Goal: Task Accomplishment & Management: Manage account settings

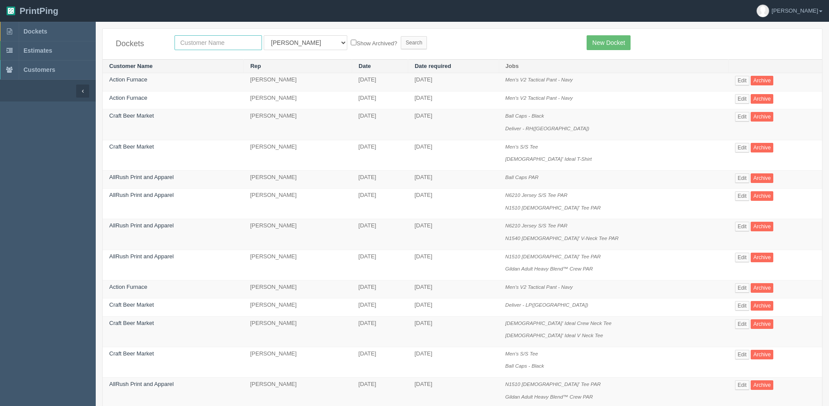
click at [214, 47] on input "text" at bounding box center [217, 42] width 87 height 15
type input "craft"
click at [401, 36] on input "Search" at bounding box center [414, 42] width 26 height 13
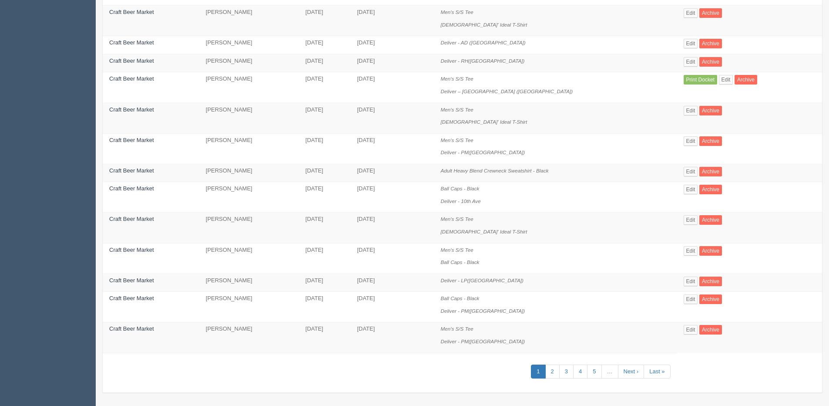
scroll to position [407, 0]
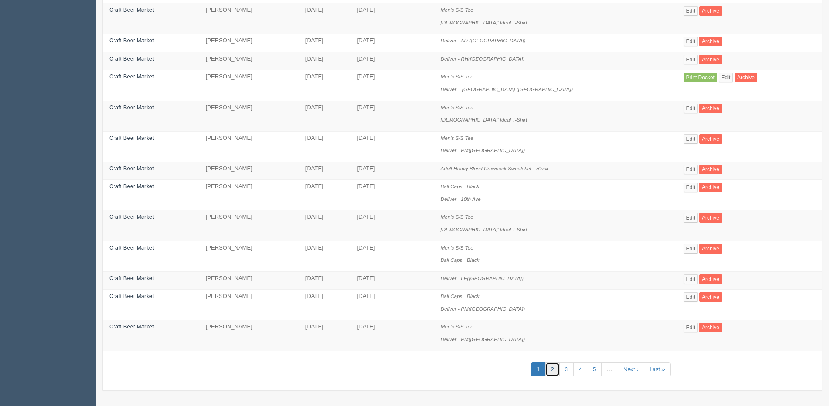
click at [549, 365] on link "2" at bounding box center [552, 369] width 14 height 14
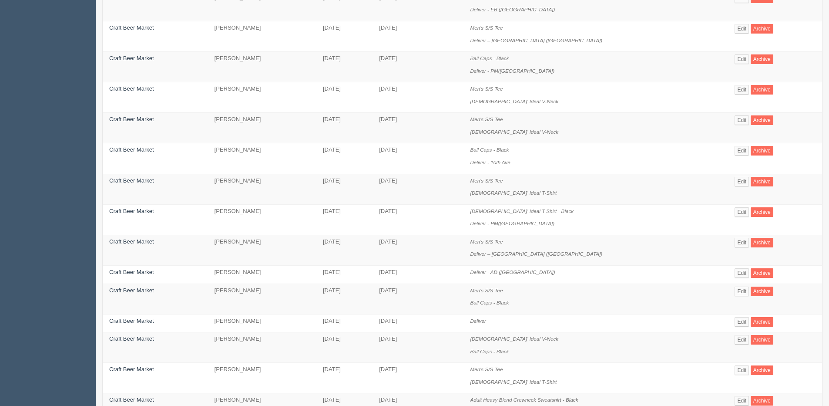
scroll to position [218, 0]
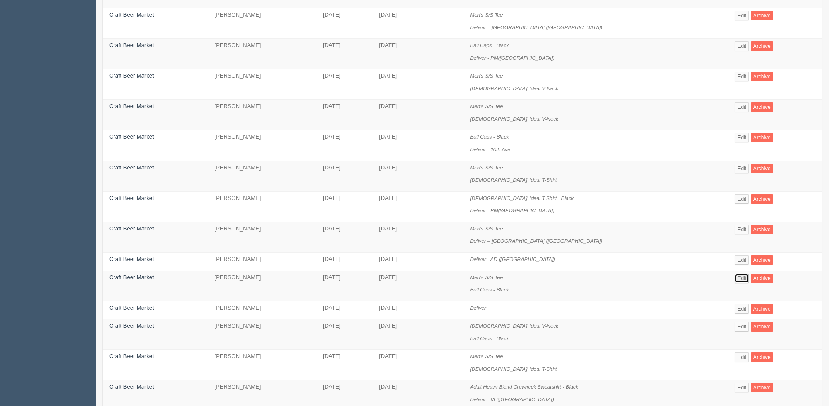
click at [735, 275] on link "Edit" at bounding box center [742, 278] width 14 height 10
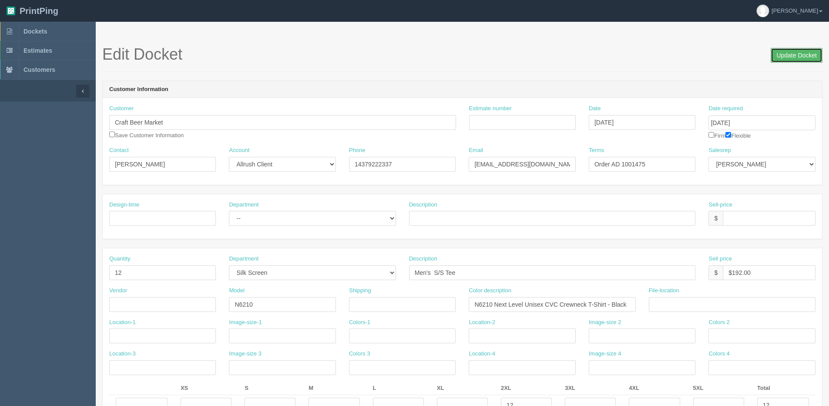
click at [787, 56] on input "Update Docket" at bounding box center [797, 55] width 52 height 15
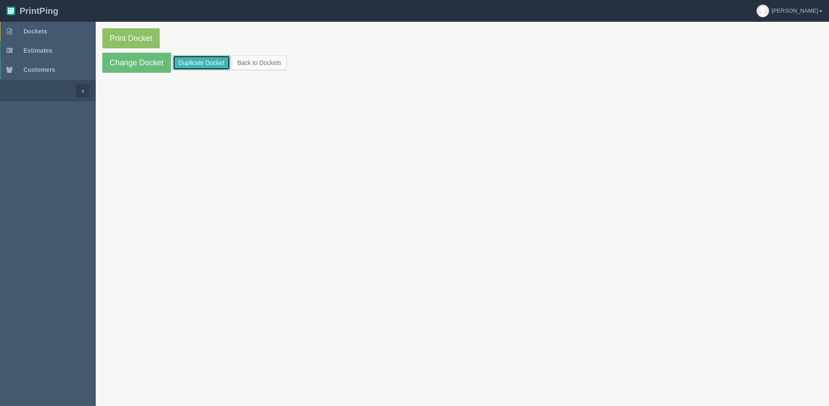
click at [203, 60] on link "Duplicate Docket" at bounding box center [201, 62] width 57 height 15
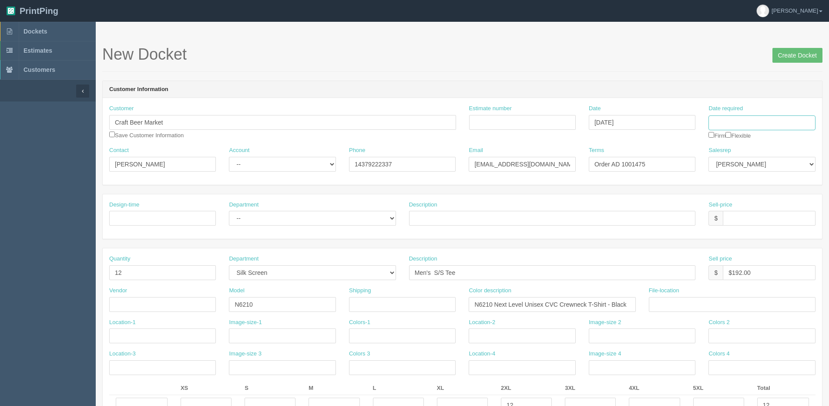
click at [768, 121] on input "Date required" at bounding box center [761, 122] width 107 height 15
click at [735, 248] on th "[DATE]" at bounding box center [751, 243] width 81 height 13
click at [765, 215] on td "2" at bounding box center [763, 218] width 11 height 13
type input "October 2, 2025"
click at [624, 166] on input "Order AD 1001475" at bounding box center [642, 164] width 107 height 15
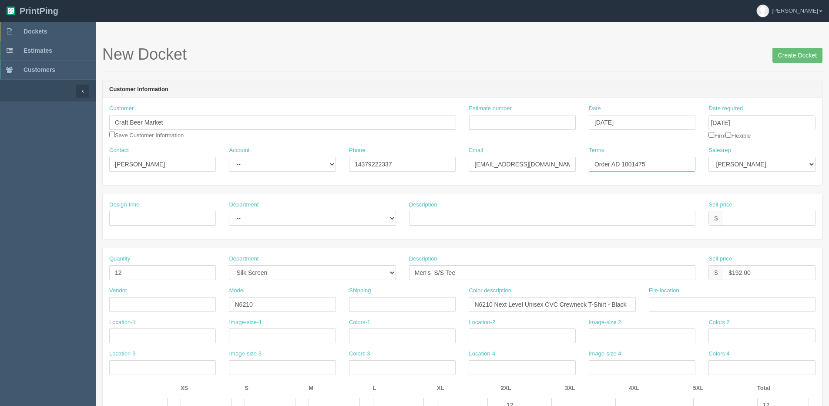
drag, startPoint x: 634, startPoint y: 163, endPoint x: 664, endPoint y: 162, distance: 30.5
click at [664, 162] on input "Order AD 1001475" at bounding box center [642, 164] width 107 height 15
type input "Order AD 1001689"
drag, startPoint x: 731, startPoint y: 136, endPoint x: 718, endPoint y: 171, distance: 37.0
click at [729, 136] on input "checkbox" at bounding box center [728, 135] width 6 height 6
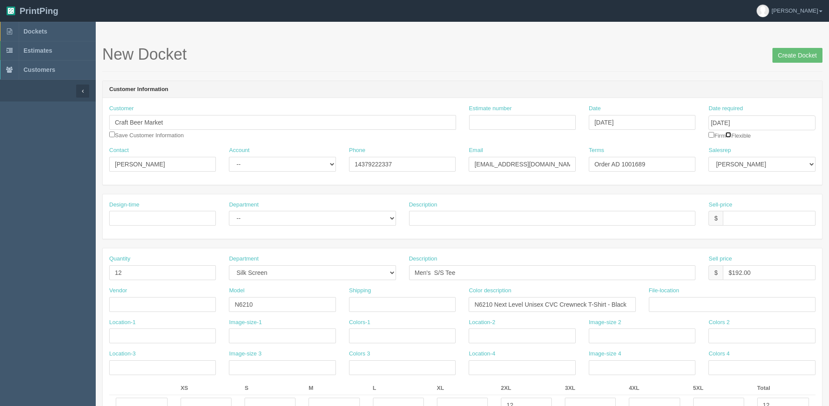
checkbox input "true"
click at [718, 164] on select "Mehmud Anver Zunaid Arif France Stephanie Steve Ali Amy Phil Greg Ankit Sam Ank…" at bounding box center [761, 164] width 107 height 15
click at [111, 134] on input "checkbox" at bounding box center [112, 134] width 6 height 6
checkbox input "true"
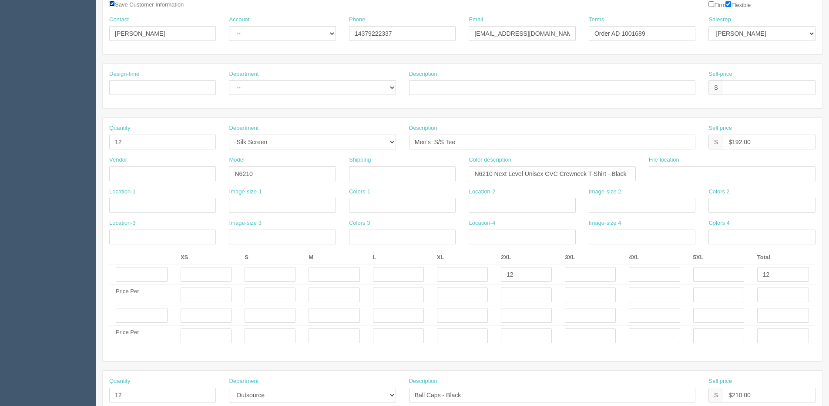
scroll to position [218, 0]
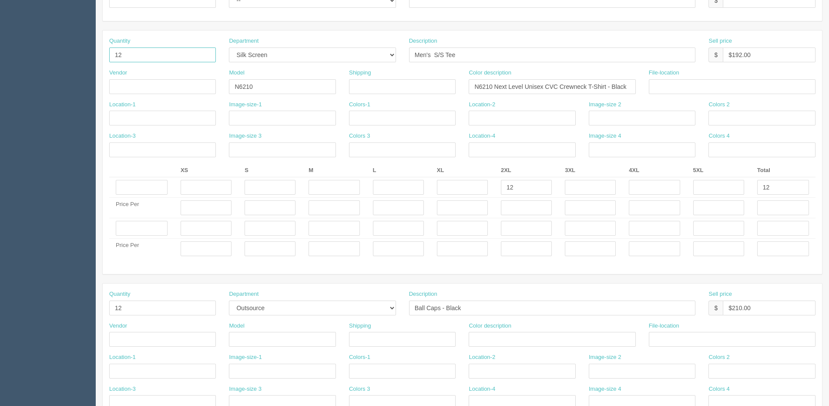
click at [0, 54] on section "Dockets Estimates Customers" at bounding box center [414, 226] width 829 height 845
type input "21"
click at [271, 187] on input "text" at bounding box center [270, 187] width 51 height 15
type input "3"
type input "6"
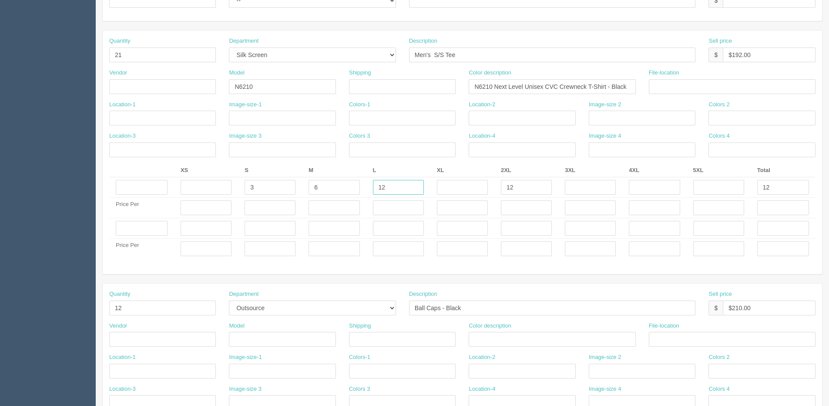
type input "12"
drag, startPoint x: 780, startPoint y: 182, endPoint x: 632, endPoint y: 207, distance: 150.5
click at [668, 196] on tr "3 6 12 12" at bounding box center [462, 187] width 706 height 20
type input "21"
drag, startPoint x: 732, startPoint y: 53, endPoint x: 832, endPoint y: 35, distance: 100.9
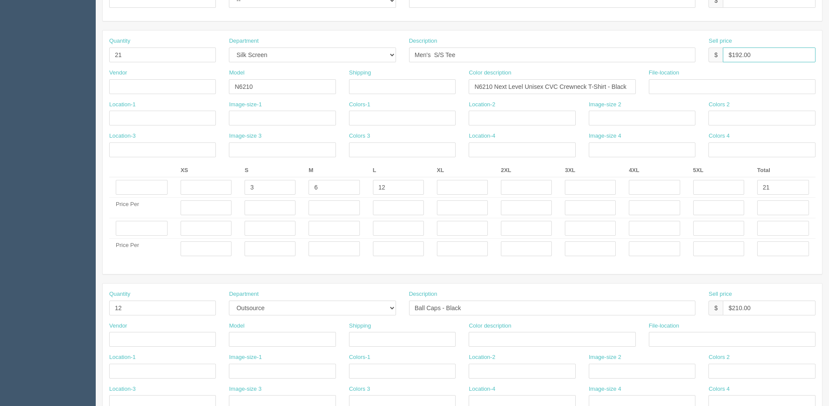
click at [829, 35] on html "PrintPing Dan Edit account ( dan@arapparel.ca ) Logout Dockets Estimates" at bounding box center [414, 215] width 829 height 867
type input "$336.00"
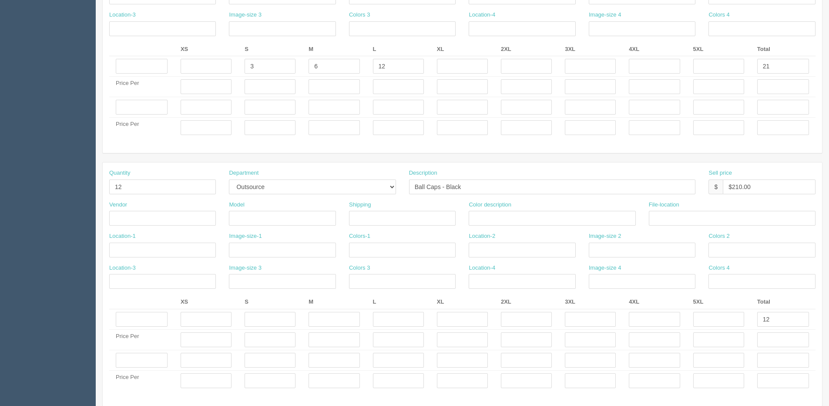
scroll to position [392, 0]
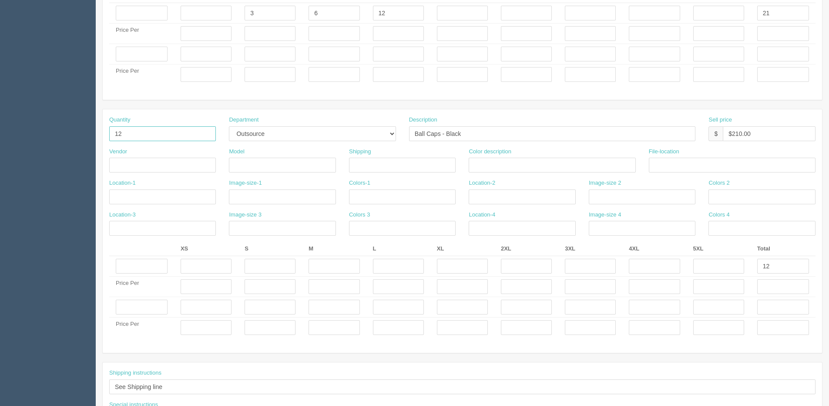
drag, startPoint x: 139, startPoint y: 128, endPoint x: 51, endPoint y: 136, distance: 88.7
click at [63, 136] on section "Dockets Estimates Customers" at bounding box center [414, 52] width 829 height 845
type input "7"
drag, startPoint x: 759, startPoint y: 269, endPoint x: 459, endPoint y: 291, distance: 300.6
click at [614, 278] on tbody "12 Price Per Price Per" at bounding box center [462, 297] width 706 height 82
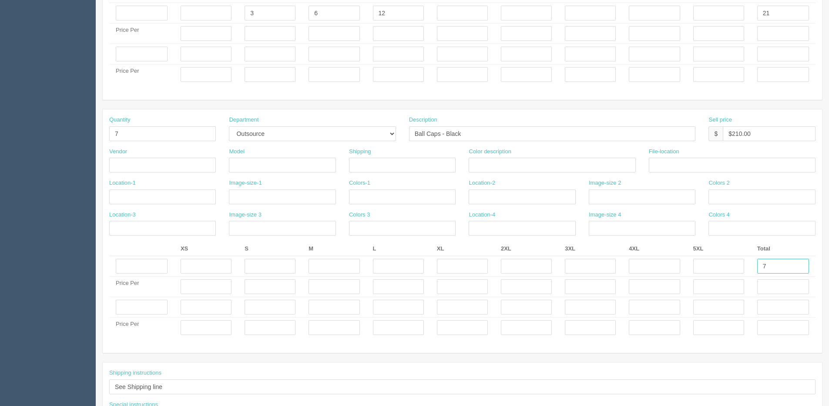
type input "7"
drag, startPoint x: 731, startPoint y: 133, endPoint x: 832, endPoint y: 117, distance: 101.4
click at [829, 118] on html "PrintPing Dan Edit account ( dan@arapparel.ca ) Logout Dockets Estimates" at bounding box center [414, 41] width 829 height 867
type input "$122.50"
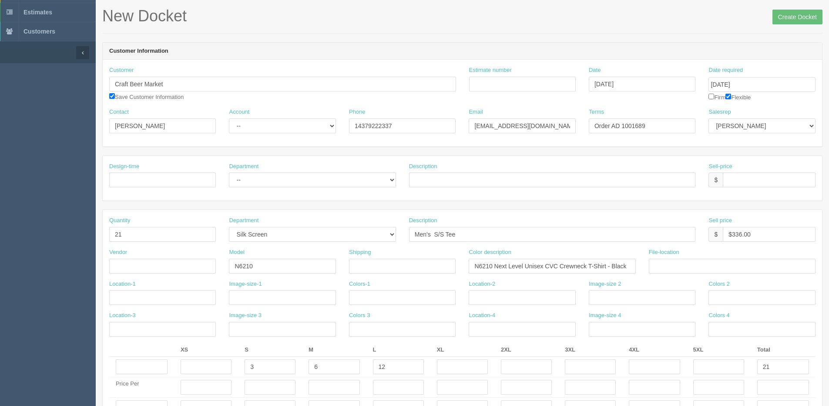
scroll to position [0, 0]
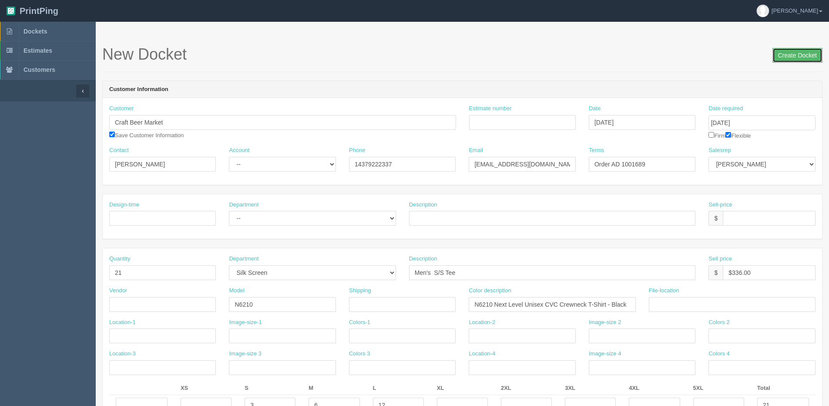
drag, startPoint x: 805, startPoint y: 56, endPoint x: 671, endPoint y: 62, distance: 134.1
click at [802, 57] on input "Create Docket" at bounding box center [797, 55] width 50 height 15
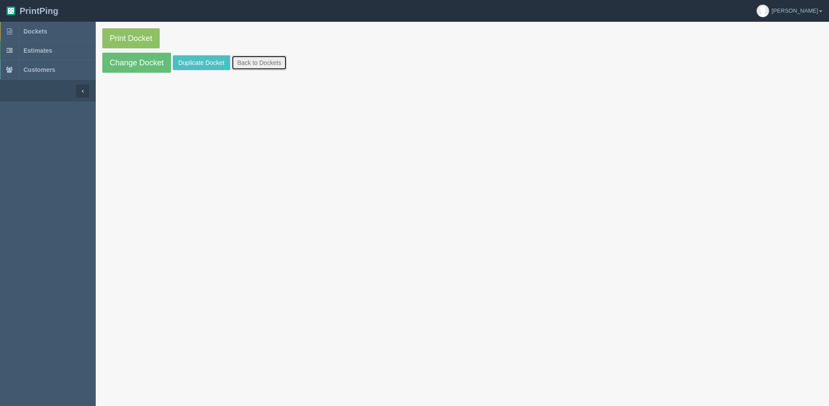
click at [262, 61] on link "Back to Dockets" at bounding box center [259, 62] width 55 height 15
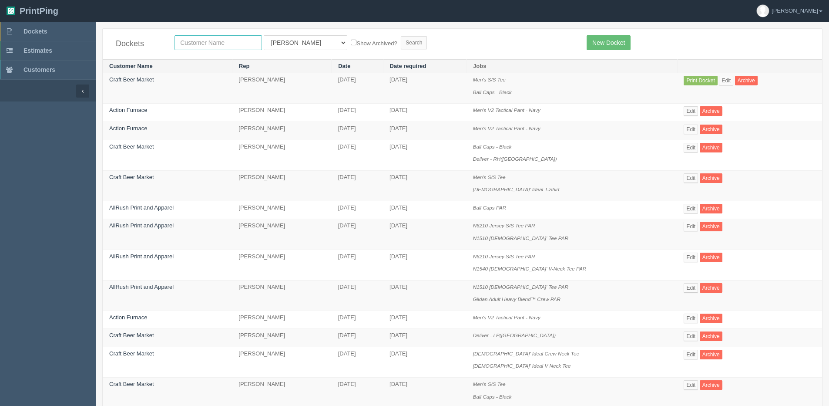
click at [220, 40] on input "text" at bounding box center [217, 42] width 87 height 15
type input "craft"
click at [401, 36] on input "Search" at bounding box center [414, 42] width 26 height 13
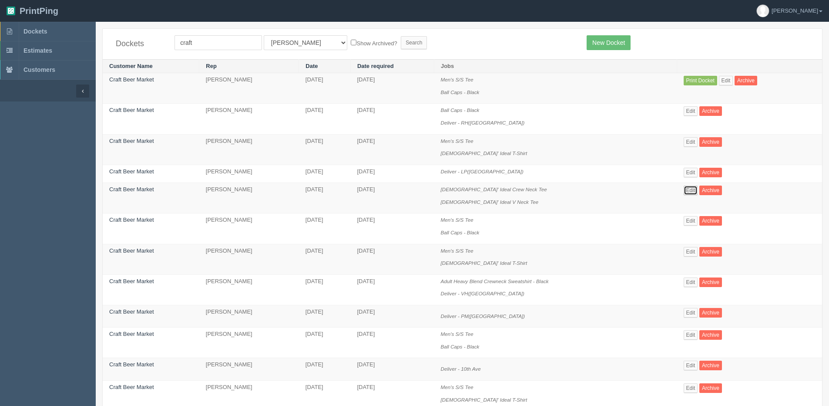
click at [684, 191] on link "Edit" at bounding box center [691, 190] width 14 height 10
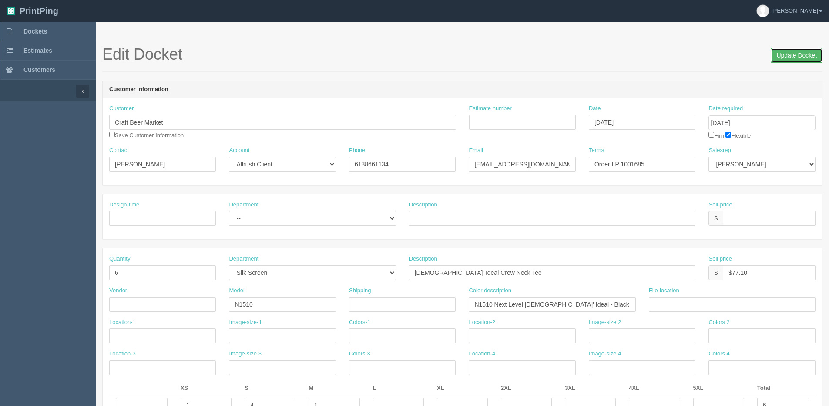
drag, startPoint x: 785, startPoint y: 57, endPoint x: 501, endPoint y: 59, distance: 283.7
click at [723, 56] on h1 "Edit Docket Update Docket" at bounding box center [462, 54] width 720 height 17
click at [787, 51] on input "Update Docket" at bounding box center [797, 55] width 52 height 15
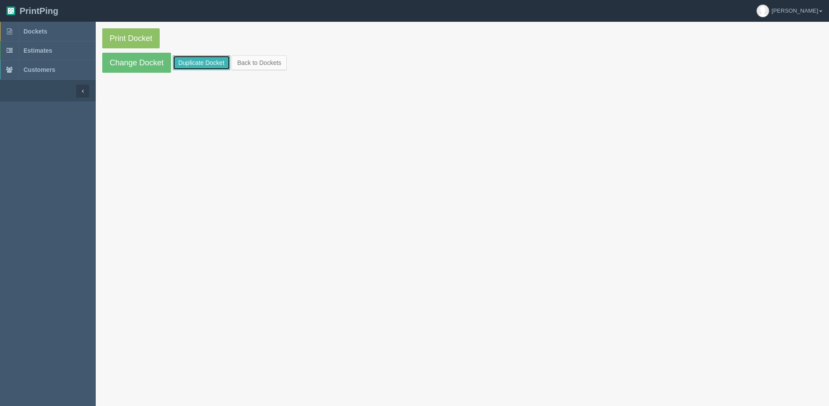
click at [184, 58] on link "Duplicate Docket" at bounding box center [201, 62] width 57 height 15
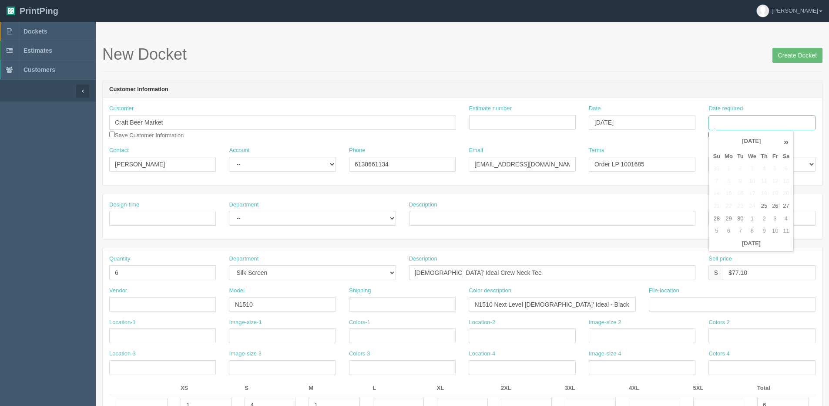
click at [760, 118] on input "Date required" at bounding box center [761, 122] width 107 height 15
drag, startPoint x: 762, startPoint y: 218, endPoint x: 641, endPoint y: 202, distance: 122.9
click at [762, 218] on td "2" at bounding box center [763, 218] width 11 height 13
type input "[DATE]"
click at [176, 119] on input "Craft Beer Market" at bounding box center [282, 122] width 347 height 15
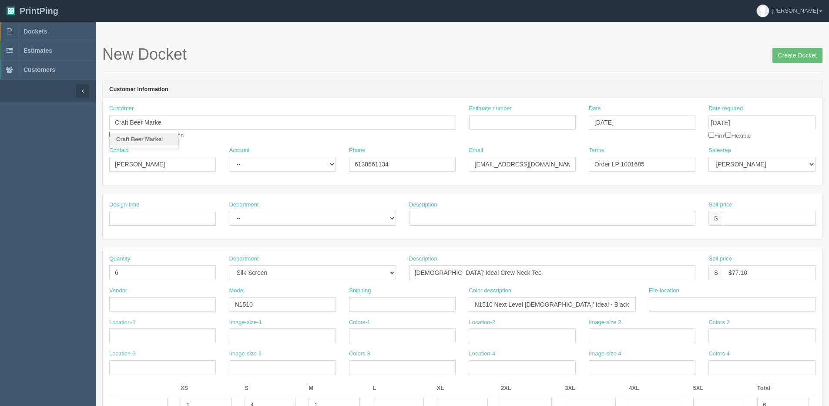
click at [114, 141] on link "Craft Beer Marke t" at bounding box center [144, 139] width 69 height 13
type input "Craft Beer Market"
click at [730, 135] on input "checkbox" at bounding box center [728, 135] width 6 height 6
checkbox input "true"
click at [801, 47] on span "Create Docket" at bounding box center [797, 54] width 50 height 17
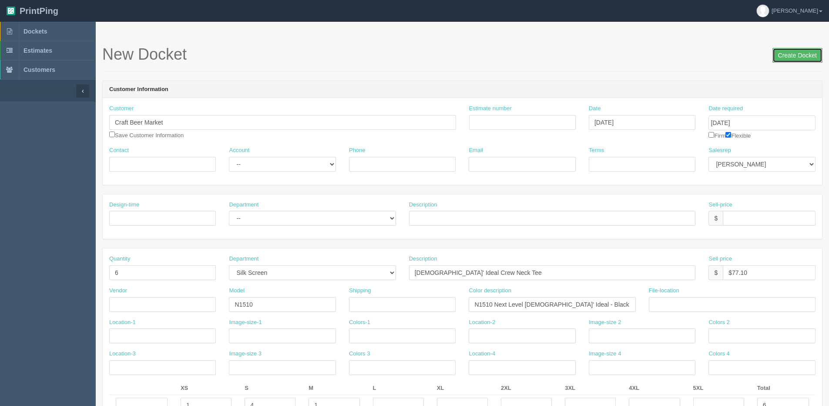
click at [792, 50] on input "Create Docket" at bounding box center [797, 55] width 50 height 15
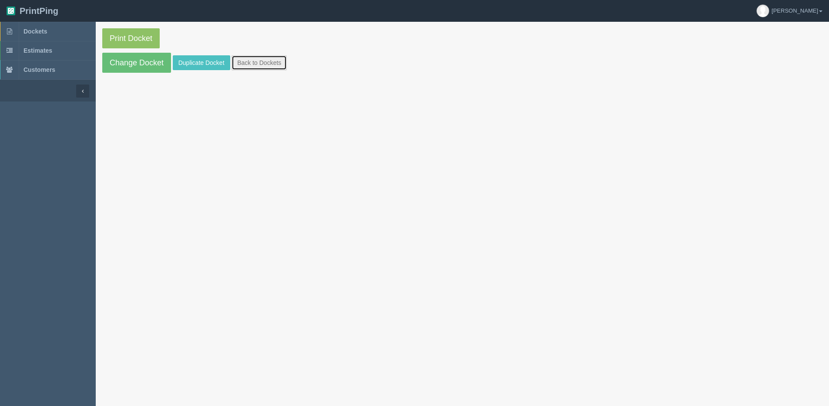
click at [287, 64] on link "Back to Dockets" at bounding box center [259, 62] width 55 height 15
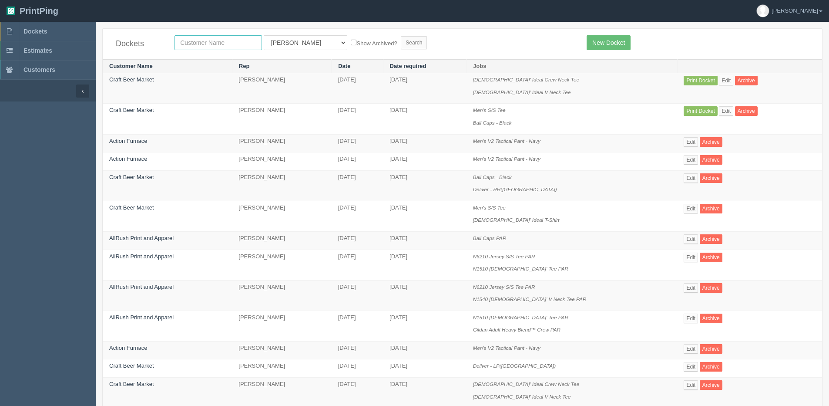
click at [198, 49] on input "text" at bounding box center [217, 42] width 87 height 15
type input "carft"
click at [401, 36] on input "Search" at bounding box center [414, 42] width 26 height 13
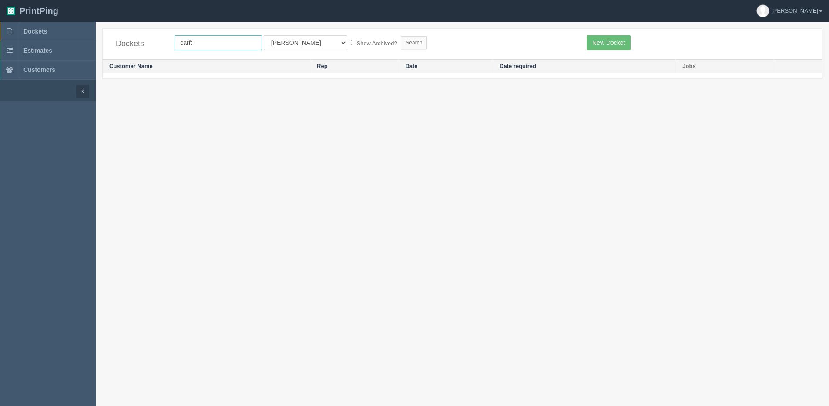
drag, startPoint x: 198, startPoint y: 49, endPoint x: 131, endPoint y: 60, distance: 68.4
click at [131, 60] on div "Dockets carft All Users [PERSON_NAME] [PERSON_NAME] [PERSON_NAME] Designer4 [GE…" at bounding box center [462, 53] width 720 height 50
type input "craft"
click at [401, 36] on input "Search" at bounding box center [414, 42] width 26 height 13
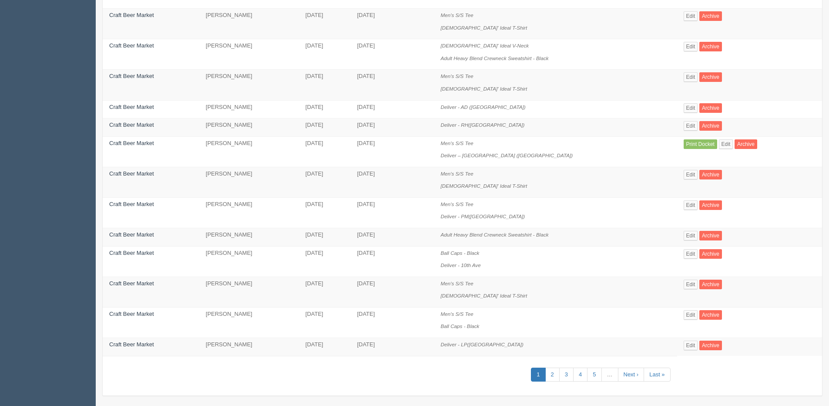
scroll to position [407, 0]
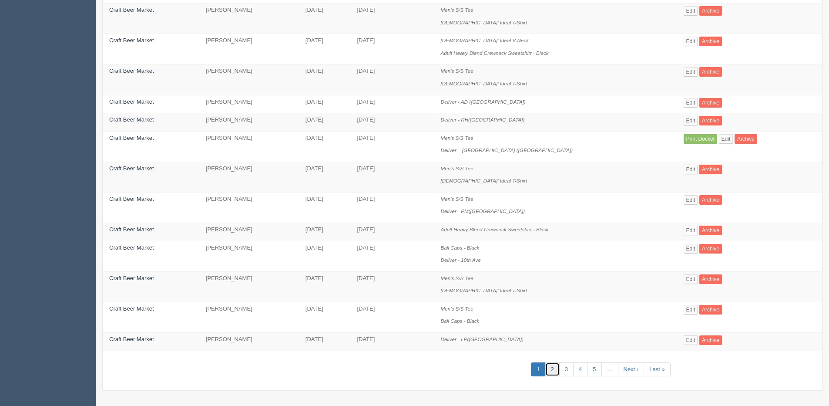
click at [547, 370] on link "2" at bounding box center [552, 369] width 14 height 14
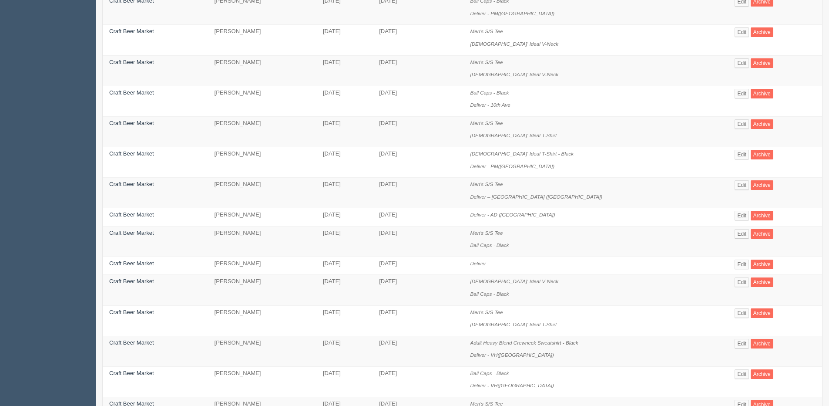
scroll to position [348, 0]
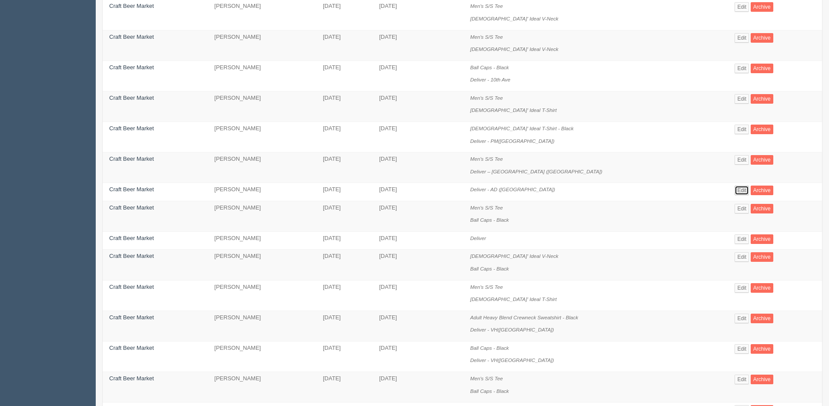
click at [735, 189] on link "Edit" at bounding box center [742, 190] width 14 height 10
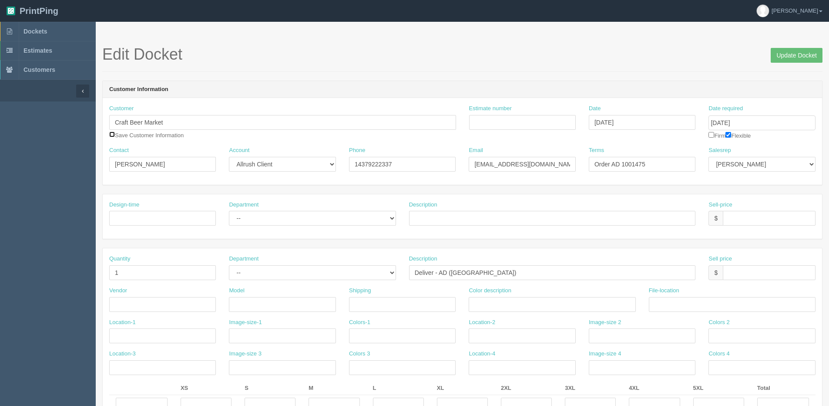
click at [111, 133] on input "checkbox" at bounding box center [112, 134] width 6 height 6
checkbox input "true"
click at [782, 58] on input "Update Docket" at bounding box center [797, 55] width 52 height 15
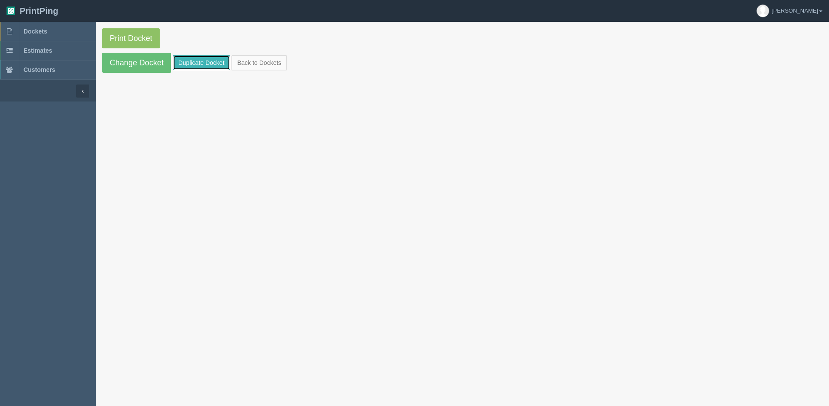
click at [201, 66] on link "Duplicate Docket" at bounding box center [201, 62] width 57 height 15
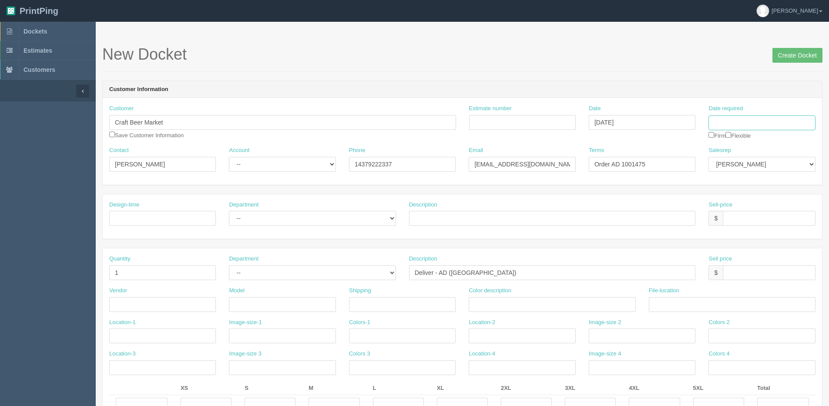
click at [746, 125] on input "Date required" at bounding box center [761, 122] width 107 height 15
click at [724, 246] on th "[DATE]" at bounding box center [751, 243] width 81 height 13
click at [761, 218] on td "2" at bounding box center [763, 218] width 11 height 13
type input "October 2, 2025"
click at [174, 122] on input "Craft Beer Market" at bounding box center [282, 122] width 347 height 15
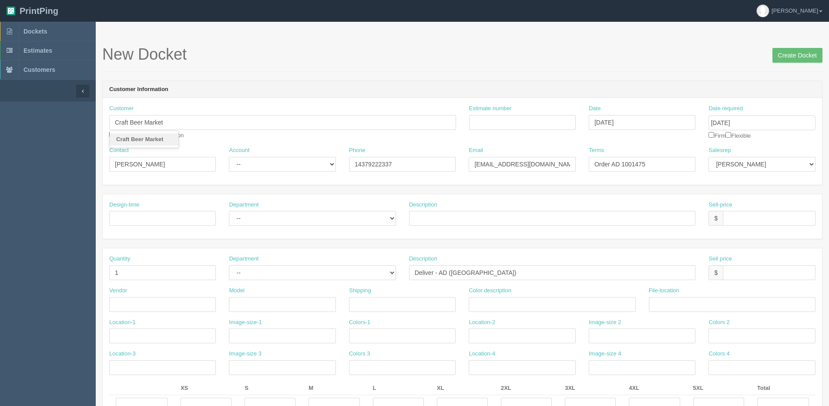
click at [149, 143] on link "Craft Beer Market" at bounding box center [144, 139] width 69 height 13
drag, startPoint x: 634, startPoint y: 169, endPoint x: 771, endPoint y: 158, distance: 137.5
click at [765, 158] on div "Contact Emily Herreman Account -- Existing Client Allrush Client Rep Client Pho…" at bounding box center [462, 162] width 719 height 32
type input "Order AD 1001689"
click at [800, 61] on input "Create Docket" at bounding box center [797, 55] width 50 height 15
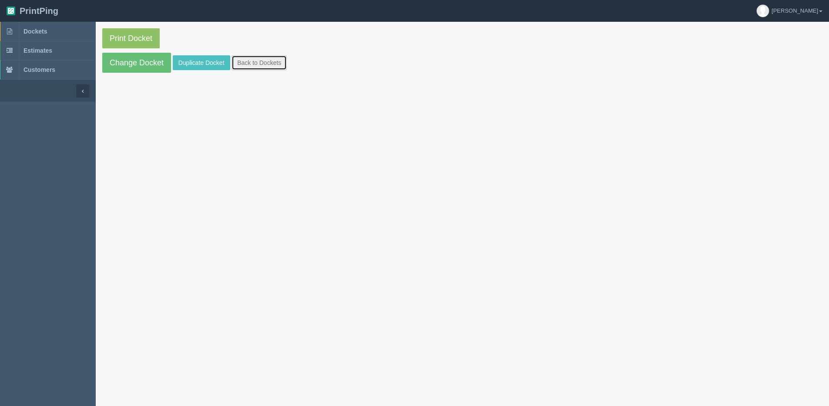
drag, startPoint x: 246, startPoint y: 58, endPoint x: 252, endPoint y: 56, distance: 6.1
click at [246, 58] on link "Back to Dockets" at bounding box center [259, 62] width 55 height 15
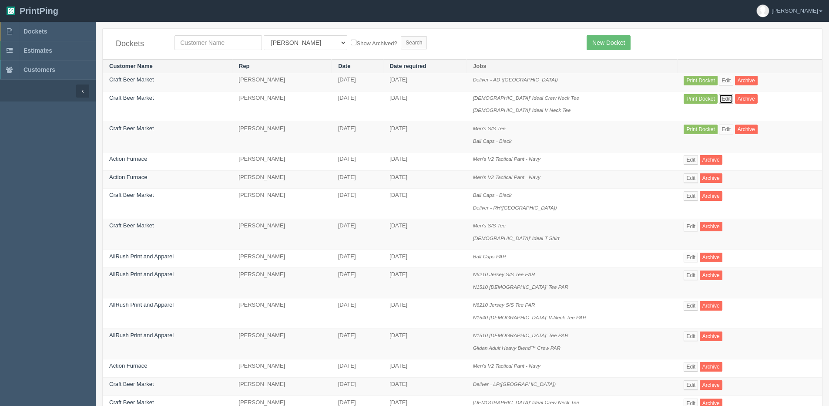
click at [733, 99] on link "Edit" at bounding box center [726, 99] width 14 height 10
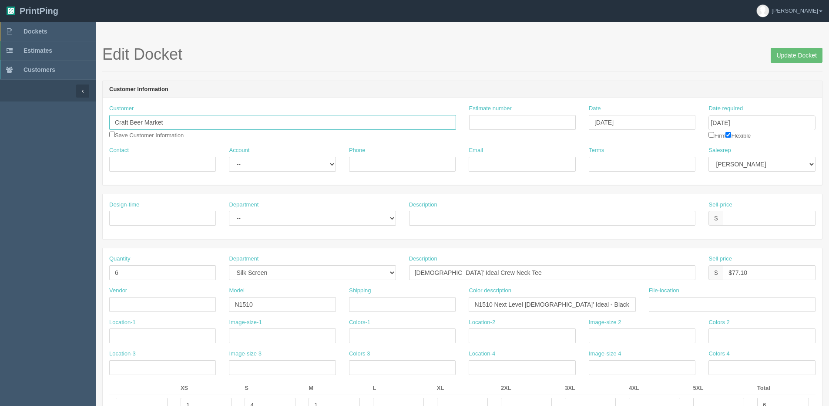
click at [170, 118] on input "Craft Beer Market" at bounding box center [282, 122] width 347 height 15
click at [114, 135] on link "Craft Beer Marke t" at bounding box center [144, 139] width 69 height 13
type input "Craft Beer Market"
type input "[PERSON_NAME]"
type input "14379222337"
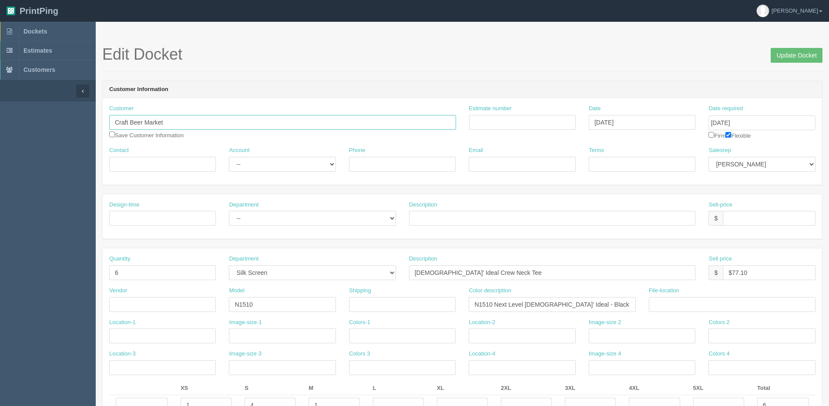
type input "[EMAIL_ADDRESS][DOMAIN_NAME]"
type input "Order AD 1001475"
drag, startPoint x: 273, startPoint y: 164, endPoint x: 274, endPoint y: 172, distance: 8.3
click at [273, 164] on select "-- Existing Client Allrush Client Rep Client" at bounding box center [282, 164] width 107 height 15
select select "Allrush Client"
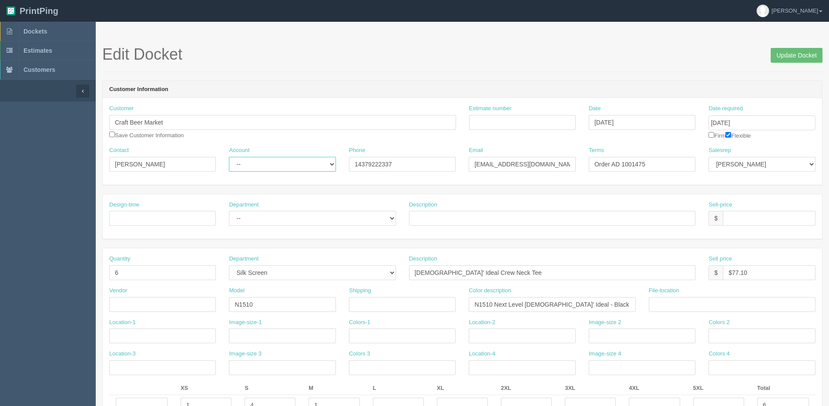
click at [229, 157] on select "-- Existing Client Allrush Client Rep Client" at bounding box center [282, 164] width 107 height 15
drag, startPoint x: 633, startPoint y: 162, endPoint x: 790, endPoint y: 137, distance: 159.2
click at [750, 144] on div "Customer Craft Beer Market Craft Beer Marke t Save Customer Information Estimat…" at bounding box center [462, 141] width 719 height 87
type input "Order AD 1001689"
click at [369, 251] on div "Quantity 6 Department -- Embroidery Silk Screen Heat Press Outsource Design Des…" at bounding box center [462, 369] width 719 height 243
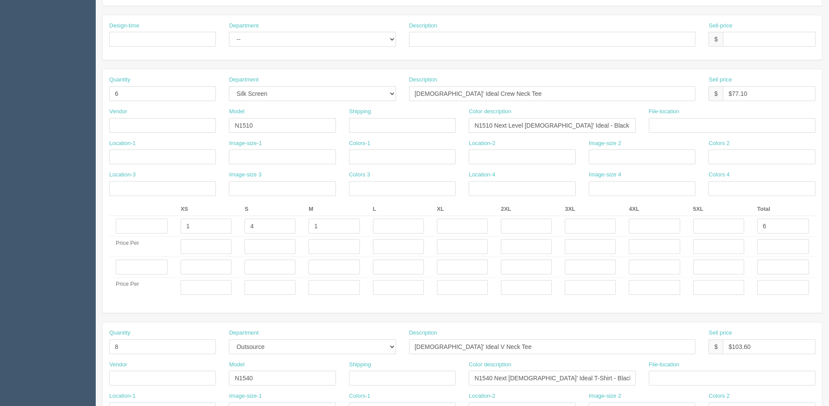
scroll to position [157, 0]
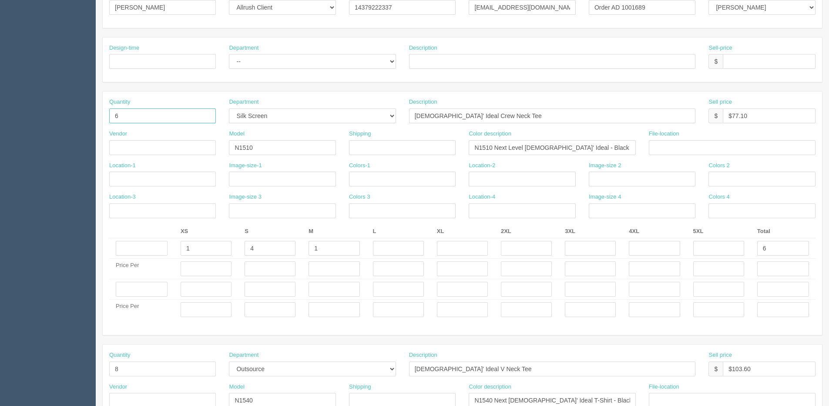
drag, startPoint x: 105, startPoint y: 117, endPoint x: -82, endPoint y: 117, distance: 187.1
click at [0, 117] on html "PrintPing Dan Edit account ( dan@arapparel.ca ) Logout Dockets Estimates" at bounding box center [414, 276] width 829 height 867
type input "16"
drag, startPoint x: 195, startPoint y: 255, endPoint x: 19, endPoint y: 255, distance: 176.7
click at [80, 255] on section "Dockets Estimates Customers" at bounding box center [414, 287] width 829 height 845
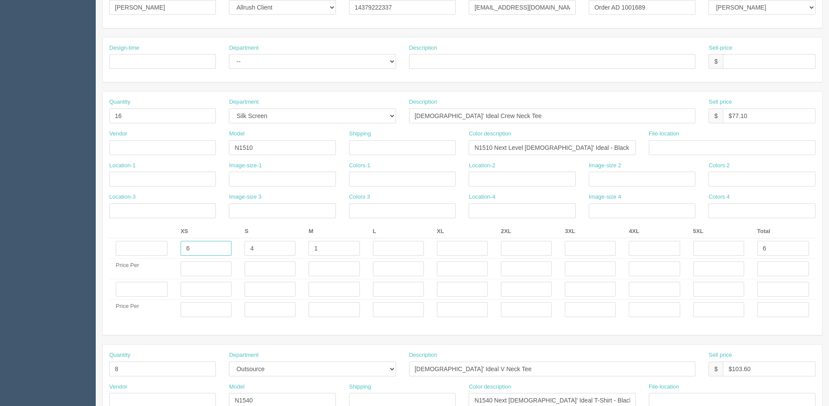
type input "6"
type input "7"
type input "4"
type input "2"
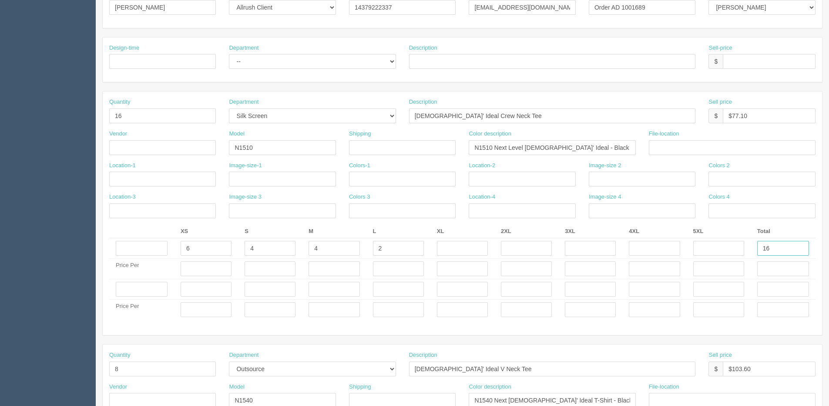
type input "16"
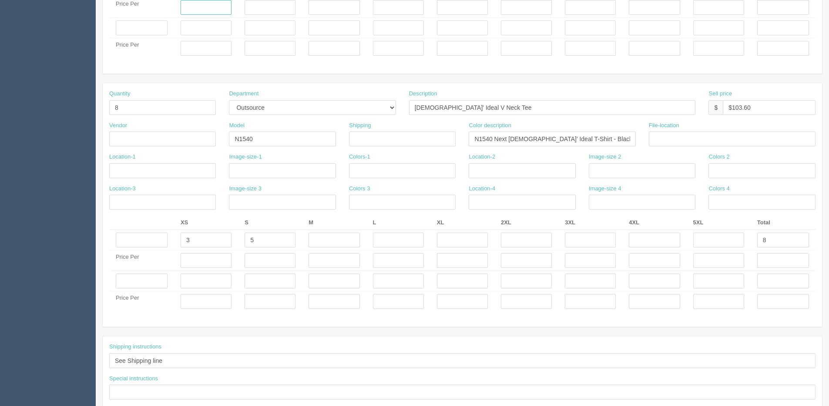
scroll to position [461, 0]
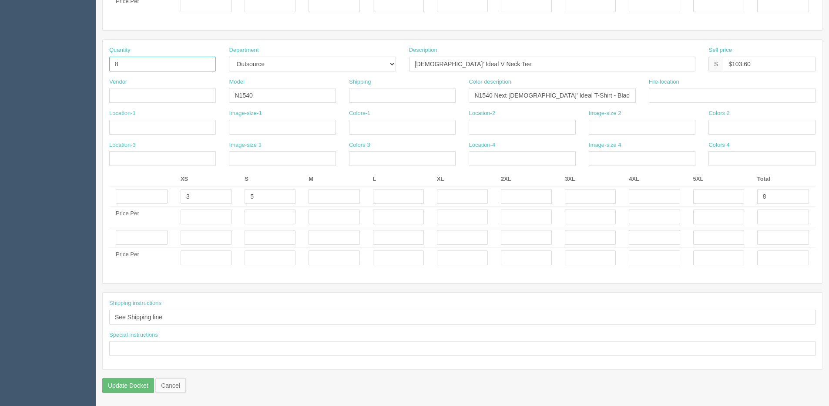
drag, startPoint x: 127, startPoint y: 60, endPoint x: 72, endPoint y: 64, distance: 55.9
type input "21"
drag, startPoint x: 199, startPoint y: 200, endPoint x: 42, endPoint y: 210, distance: 157.4
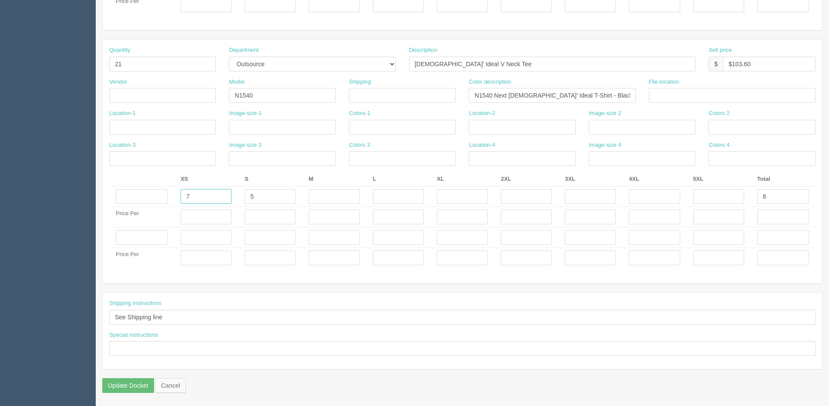
type input "7"
type input "9"
type input "3"
type input "2"
drag, startPoint x: 771, startPoint y: 196, endPoint x: 631, endPoint y: 221, distance: 141.9
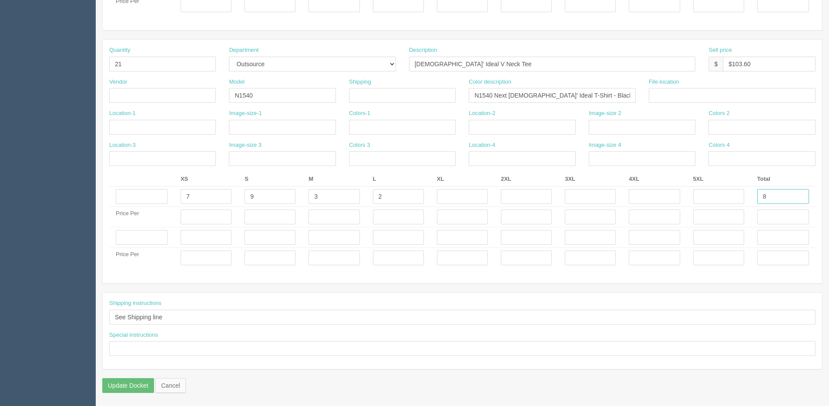
click at [696, 205] on tr "7 9 3 2 8" at bounding box center [462, 196] width 706 height 20
type input "21"
click at [729, 62] on input "$103.60" at bounding box center [769, 64] width 93 height 15
drag, startPoint x: 733, startPoint y: 64, endPoint x: 815, endPoint y: 42, distance: 84.9
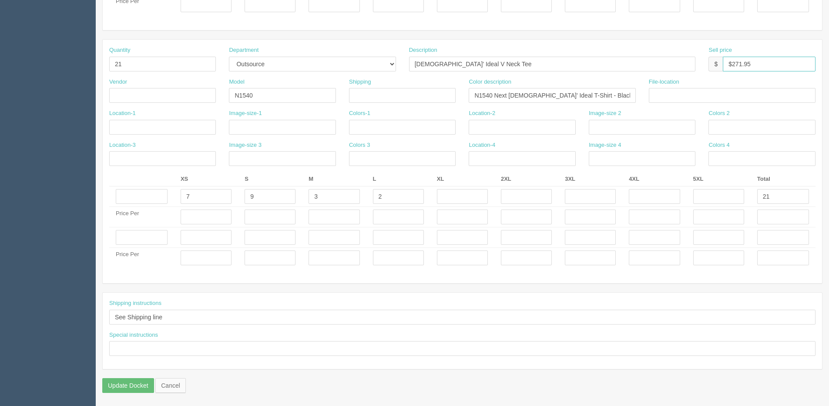
type input "$271.95"
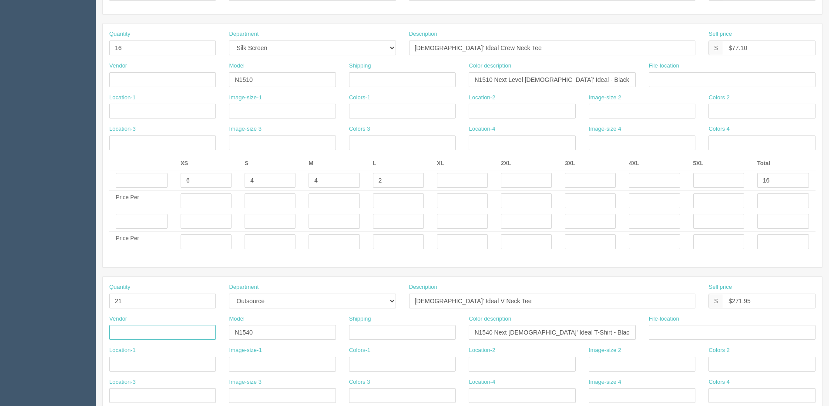
scroll to position [157, 0]
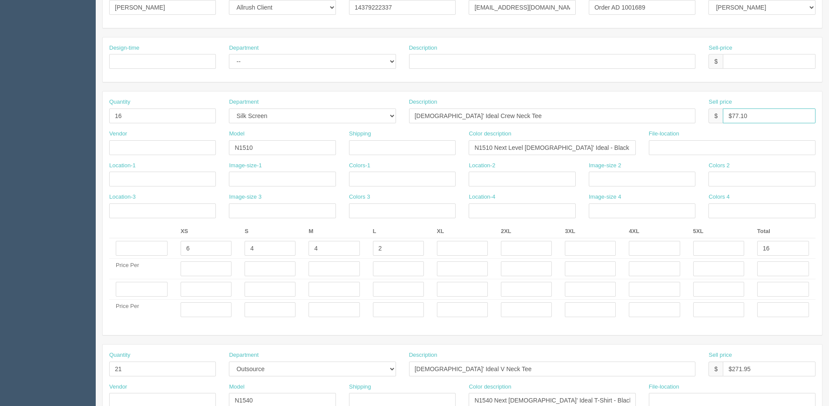
drag, startPoint x: 731, startPoint y: 114, endPoint x: 822, endPoint y: 103, distance: 92.1
click at [829, 99] on html "PrintPing Dan Edit account ( dan@arapparel.ca ) Logout Dockets Estimates" at bounding box center [414, 276] width 829 height 867
type input "$205.60"
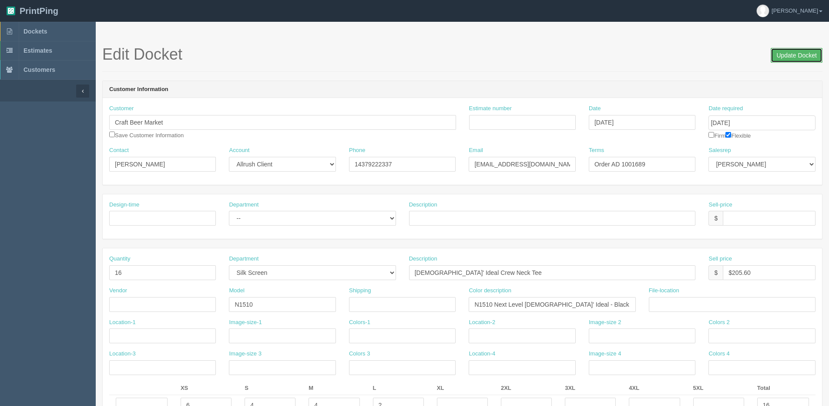
click at [807, 52] on input "Update Docket" at bounding box center [797, 55] width 52 height 15
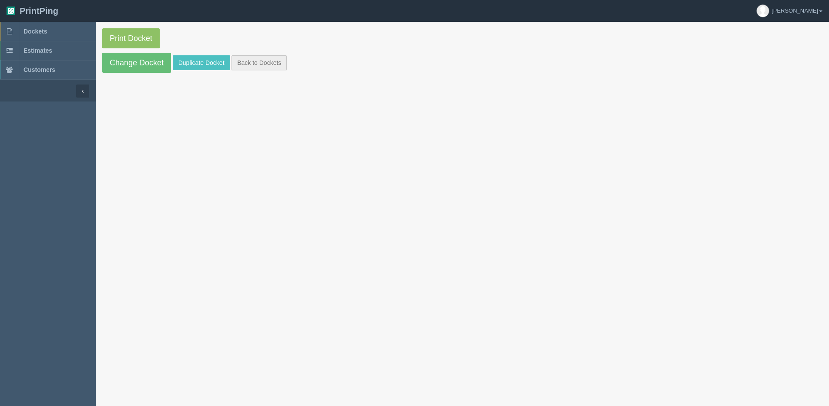
drag, startPoint x: 266, startPoint y: 52, endPoint x: 266, endPoint y: 57, distance: 4.8
click at [266, 52] on section "Print Docket Change Docket Duplicate Docket Back to Dockets" at bounding box center [462, 50] width 733 height 57
click at [265, 58] on link "Back to Dockets" at bounding box center [259, 62] width 55 height 15
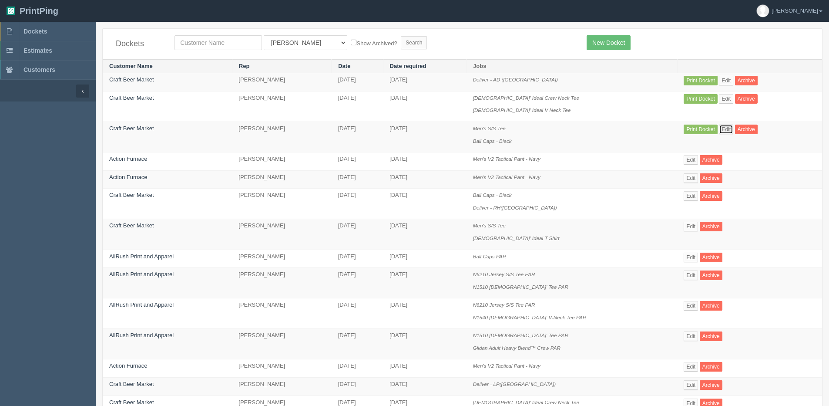
click at [732, 128] on link "Edit" at bounding box center [726, 129] width 14 height 10
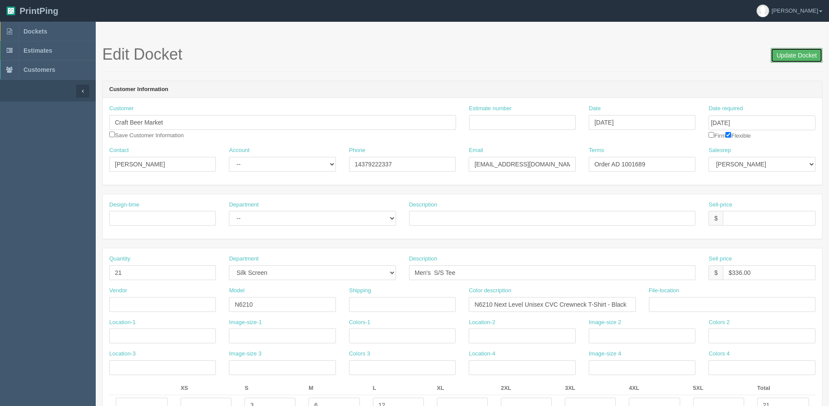
click at [801, 51] on input "Update Docket" at bounding box center [797, 55] width 52 height 15
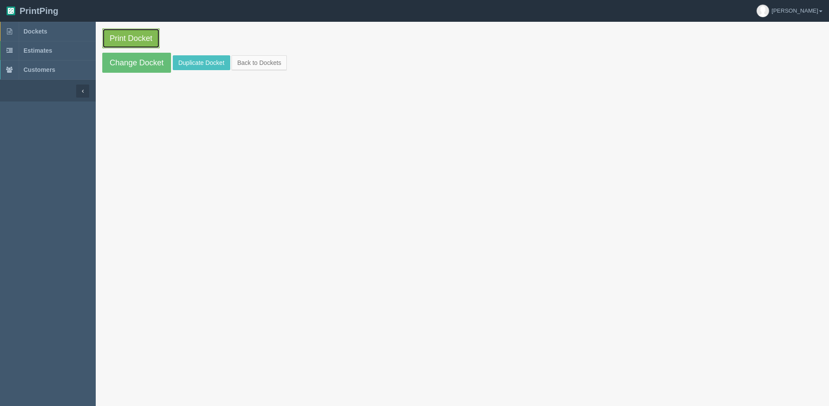
click at [135, 47] on link "Print Docket" at bounding box center [130, 38] width 57 height 20
click at [250, 63] on link "Back to Dockets" at bounding box center [259, 62] width 55 height 15
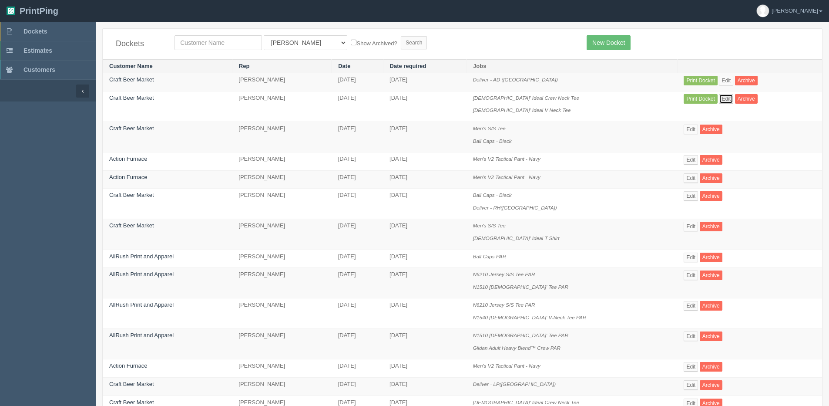
click at [731, 101] on link "Edit" at bounding box center [726, 99] width 14 height 10
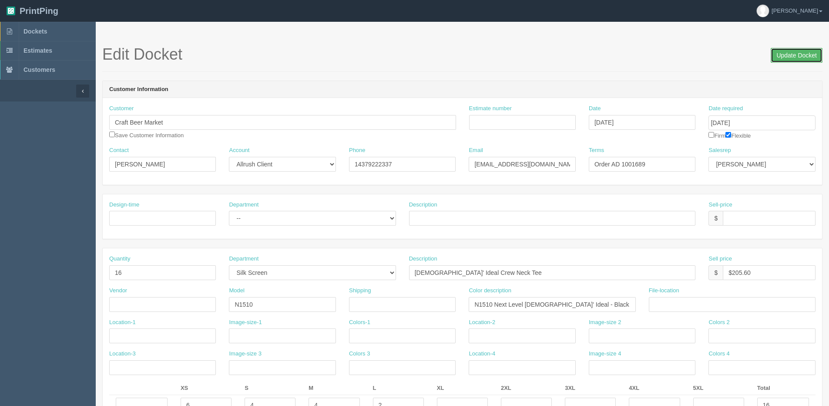
click at [781, 50] on input "Update Docket" at bounding box center [797, 55] width 52 height 15
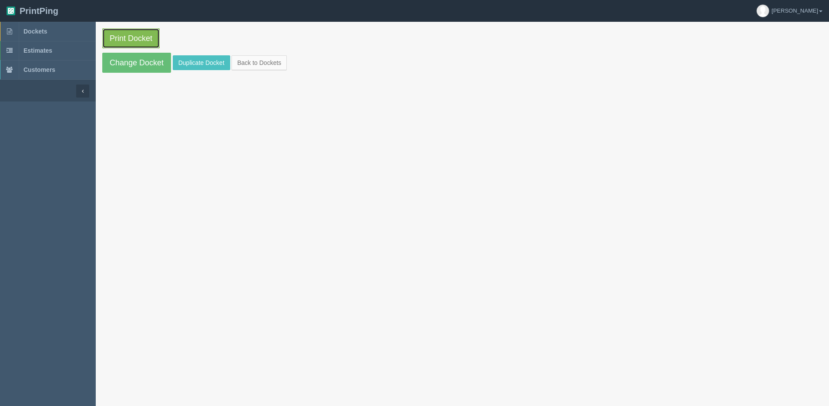
click at [122, 39] on link "Print Docket" at bounding box center [130, 38] width 57 height 20
drag, startPoint x: 252, startPoint y: 63, endPoint x: 232, endPoint y: 76, distance: 23.9
click at [252, 63] on link "Back to Dockets" at bounding box center [259, 62] width 55 height 15
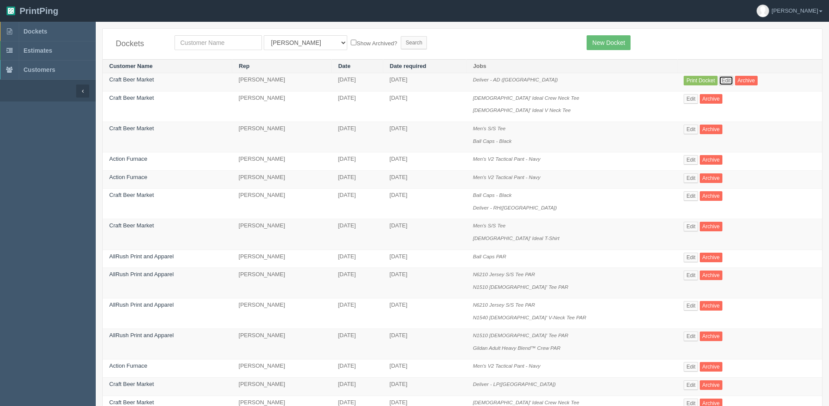
click at [731, 83] on link "Edit" at bounding box center [726, 81] width 14 height 10
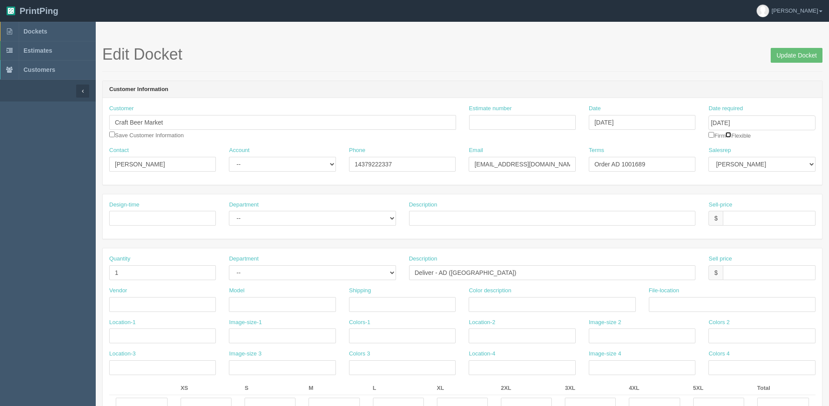
click at [731, 135] on input "checkbox" at bounding box center [728, 135] width 6 height 6
checkbox input "true"
click at [804, 56] on input "Update Docket" at bounding box center [797, 55] width 52 height 15
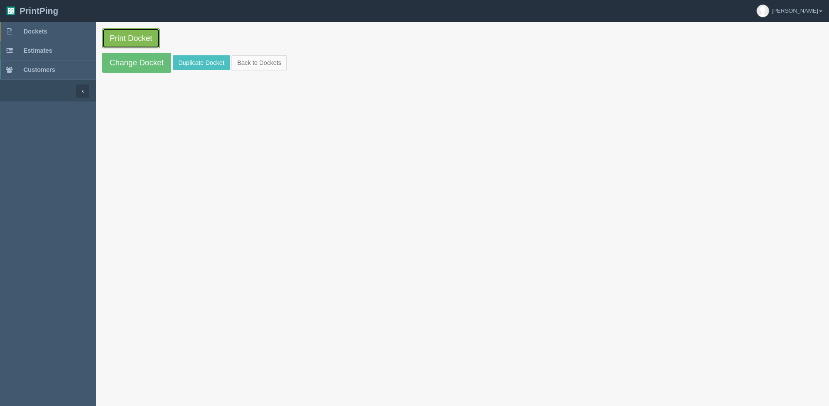
click at [135, 31] on link "Print Docket" at bounding box center [130, 38] width 57 height 20
click at [269, 64] on link "Back to Dockets" at bounding box center [259, 62] width 55 height 15
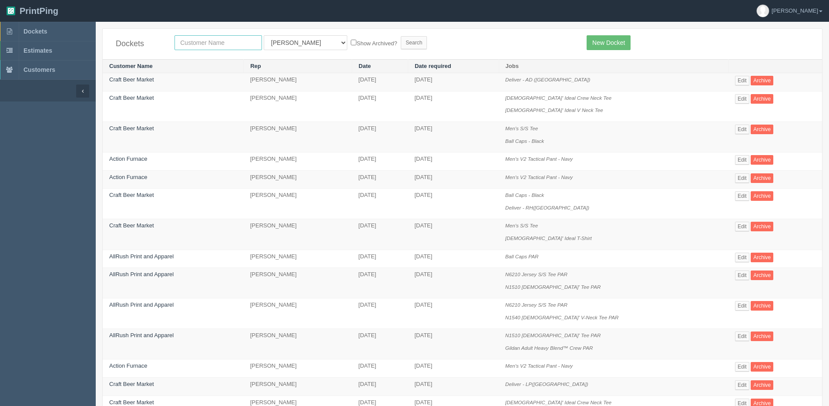
click at [212, 36] on input "text" at bounding box center [217, 42] width 87 height 15
type input "Wellness Innovate"
click at [351, 45] on label "Show Archived?" at bounding box center [374, 43] width 46 height 10
click at [351, 45] on input "Show Archived?" at bounding box center [354, 43] width 6 height 6
checkbox input "true"
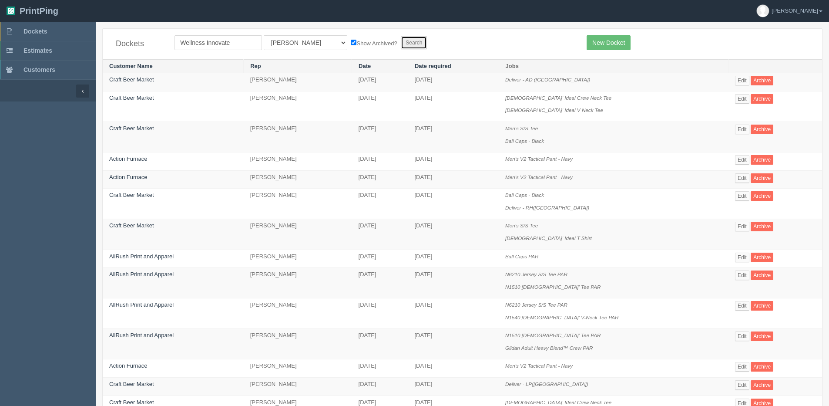
click at [401, 42] on input "Search" at bounding box center [414, 42] width 26 height 13
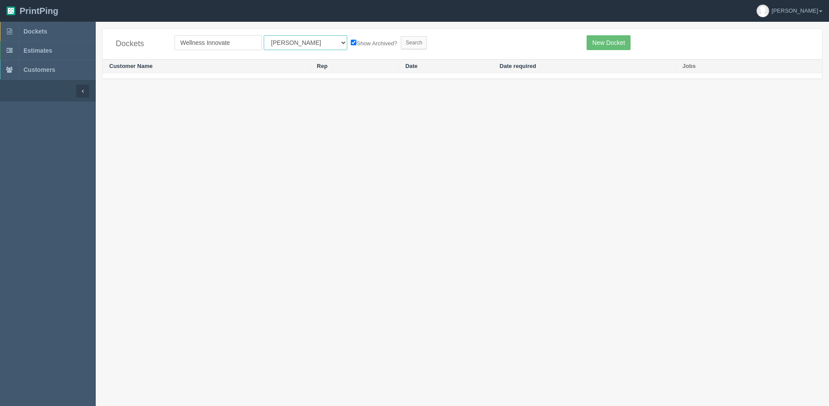
click at [277, 48] on select "All Users [PERSON_NAME] [PERSON_NAME] [PERSON_NAME] Designer4 France [PERSON_NA…" at bounding box center [306, 42] width 84 height 15
click at [820, 12] on link "[PERSON_NAME]" at bounding box center [789, 11] width 79 height 22
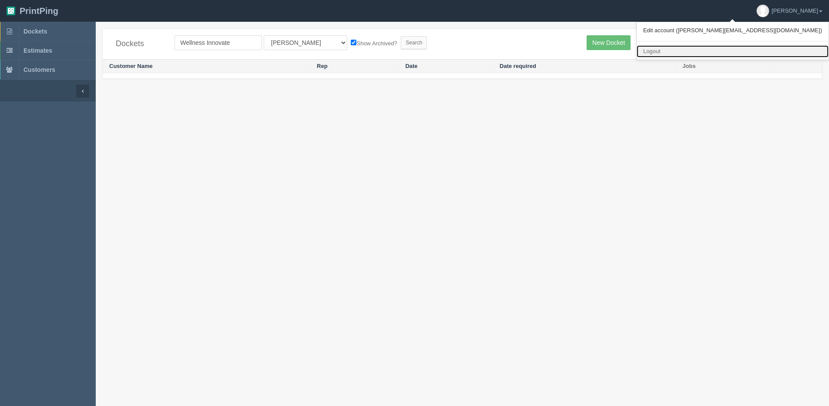
click at [746, 54] on link "Logout" at bounding box center [733, 51] width 192 height 13
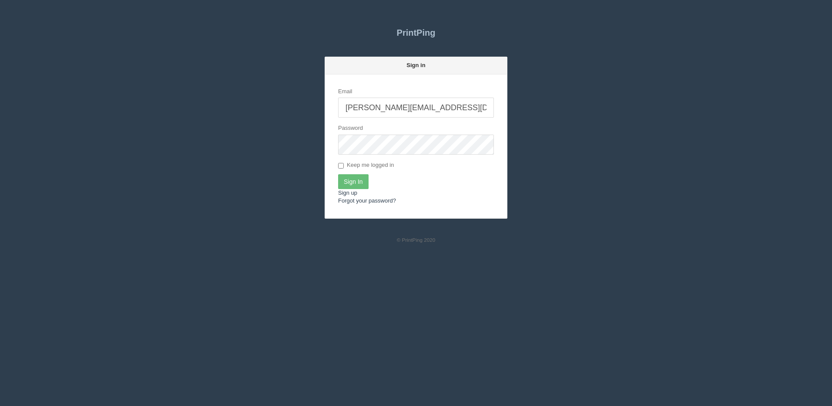
click at [433, 97] on div "Email dan@arapparel.ca" at bounding box center [416, 102] width 156 height 30
drag, startPoint x: 420, startPoint y: 105, endPoint x: 416, endPoint y: 109, distance: 5.5
click at [420, 105] on input "[PERSON_NAME][EMAIL_ADDRESS][DOMAIN_NAME]" at bounding box center [416, 107] width 156 height 20
type input "dan@allrush.ca"
click at [354, 179] on input "Sign In" at bounding box center [353, 181] width 30 height 15
